Goal: Navigation & Orientation: Find specific page/section

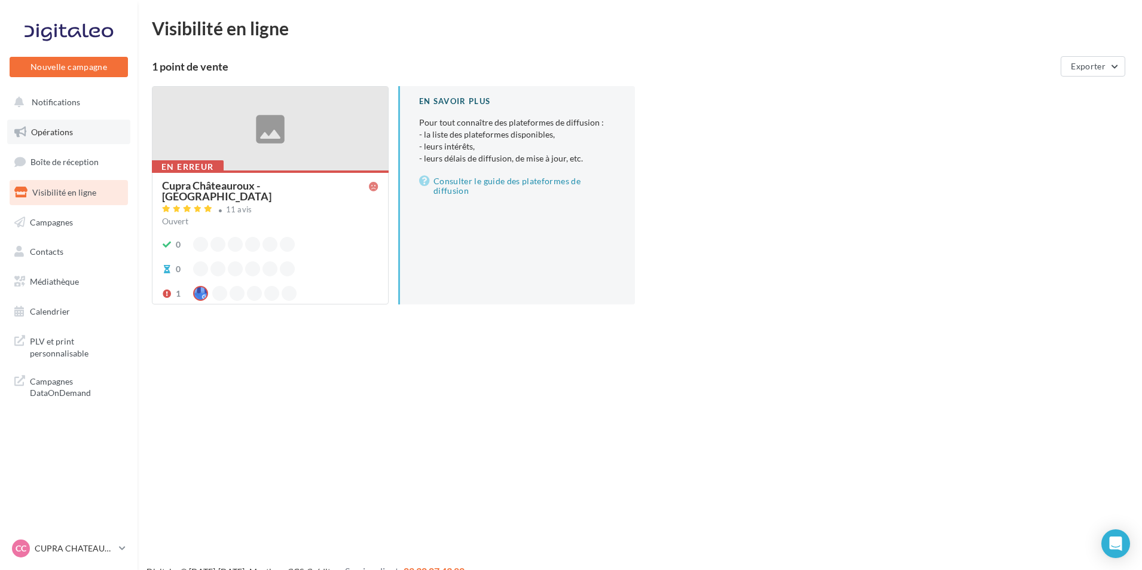
click at [59, 138] on link "Opérations" at bounding box center [68, 132] width 123 height 25
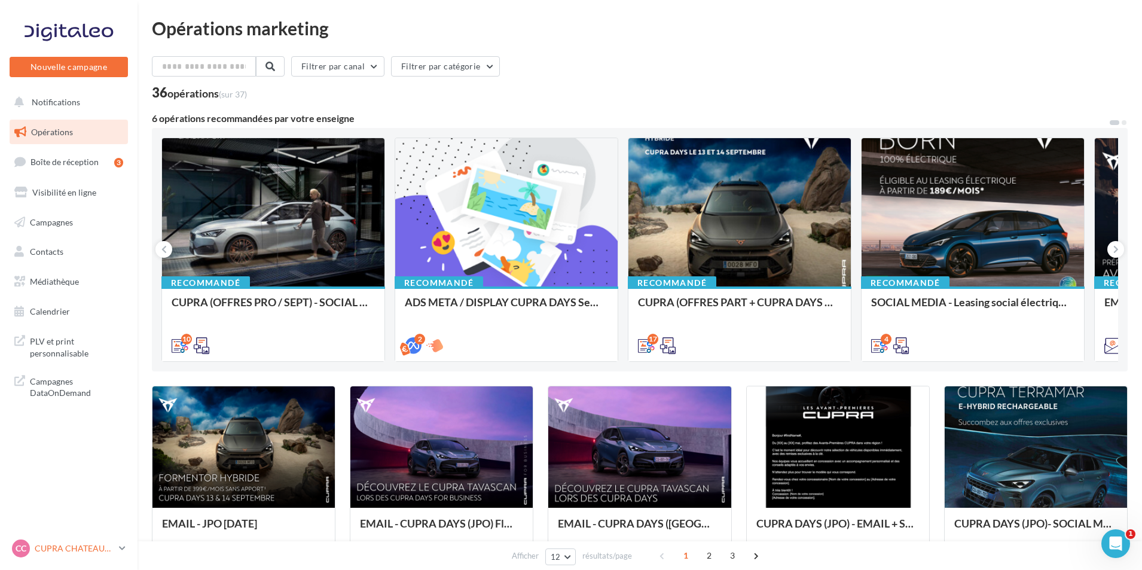
click at [86, 547] on p "CUPRA CHATEAUROUX" at bounding box center [75, 548] width 80 height 12
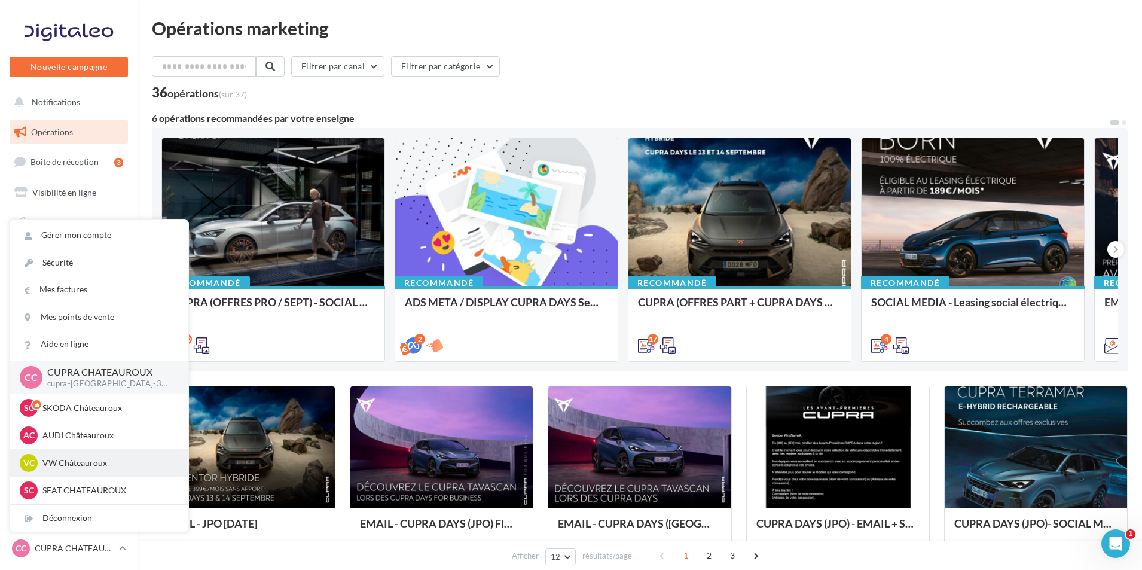
click at [103, 462] on p "VW Châteauroux" at bounding box center [108, 463] width 132 height 12
